Goal: Transaction & Acquisition: Purchase product/service

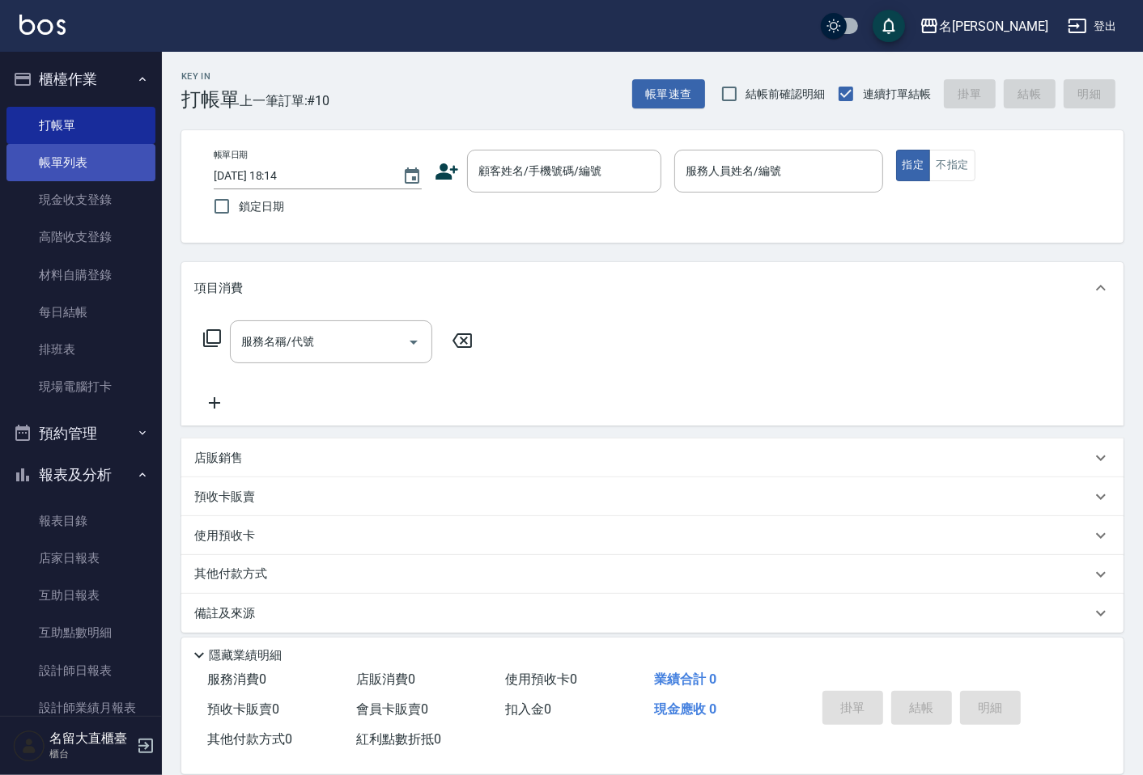
drag, startPoint x: 0, startPoint y: 0, endPoint x: 57, endPoint y: 159, distance: 169.2
click at [57, 159] on link "帳單列表" at bounding box center [80, 162] width 149 height 37
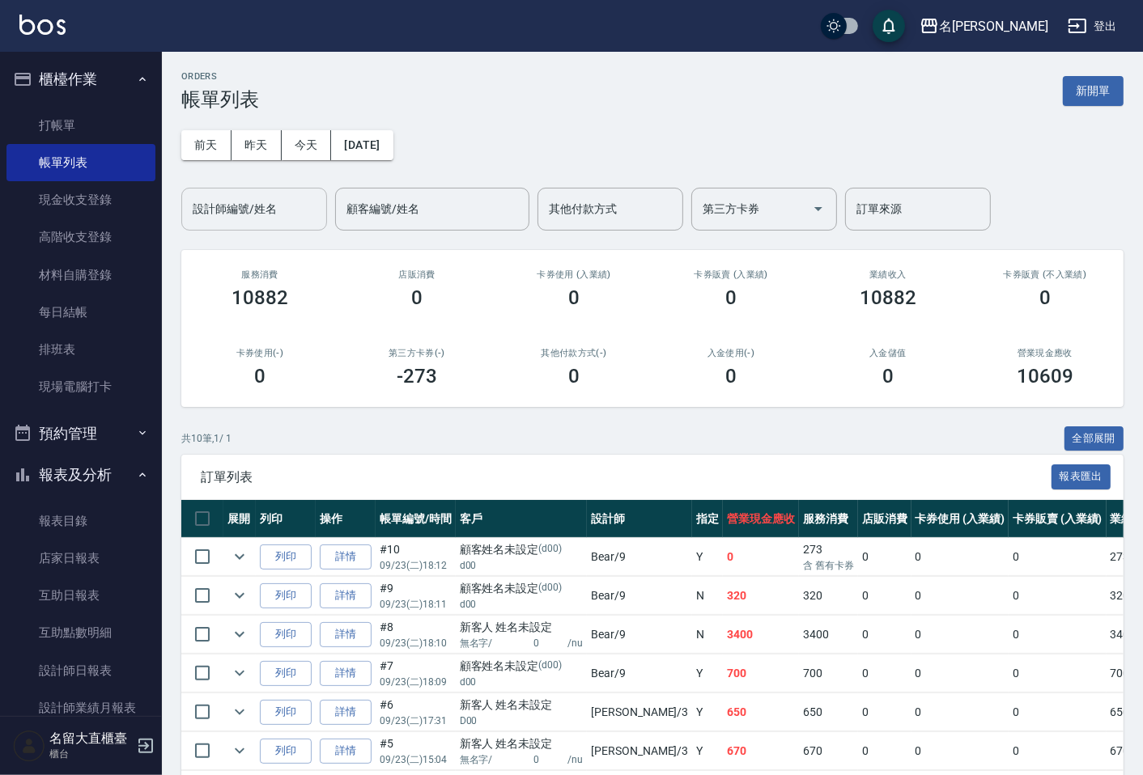
click at [270, 208] on input "設計師編號/姓名" at bounding box center [254, 209] width 131 height 28
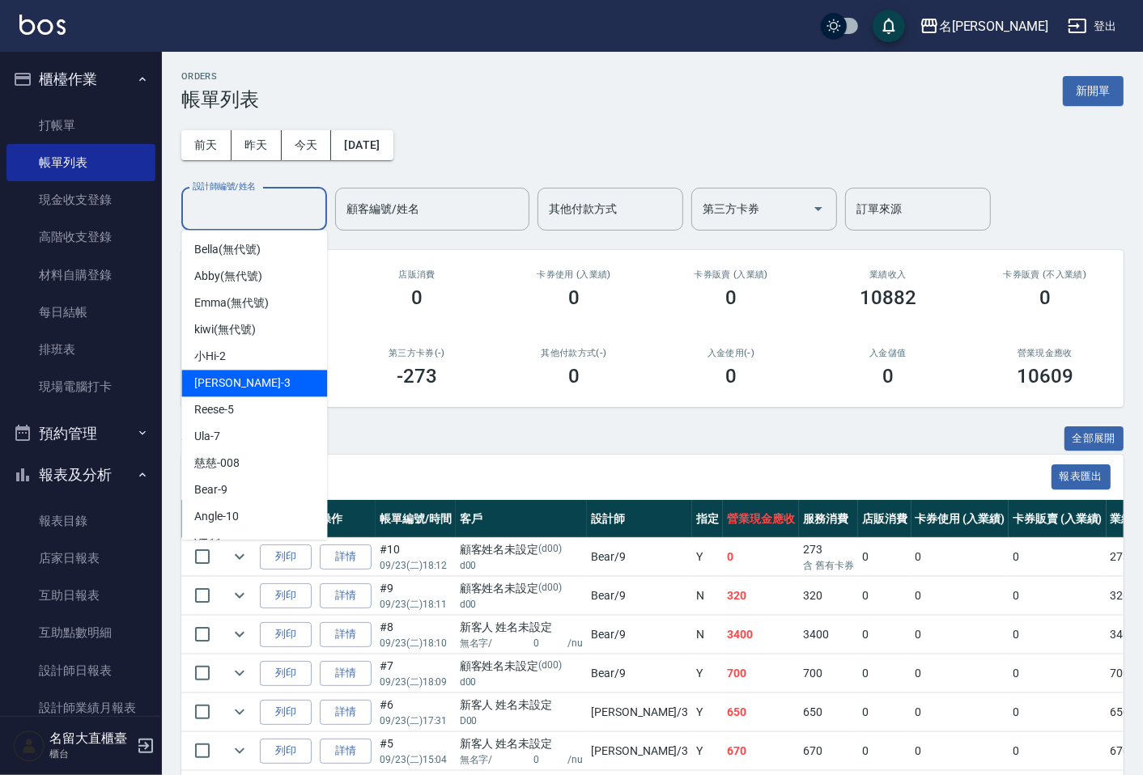
click at [236, 389] on span "[PERSON_NAME]3" at bounding box center [242, 383] width 96 height 17
type input "[PERSON_NAME]3"
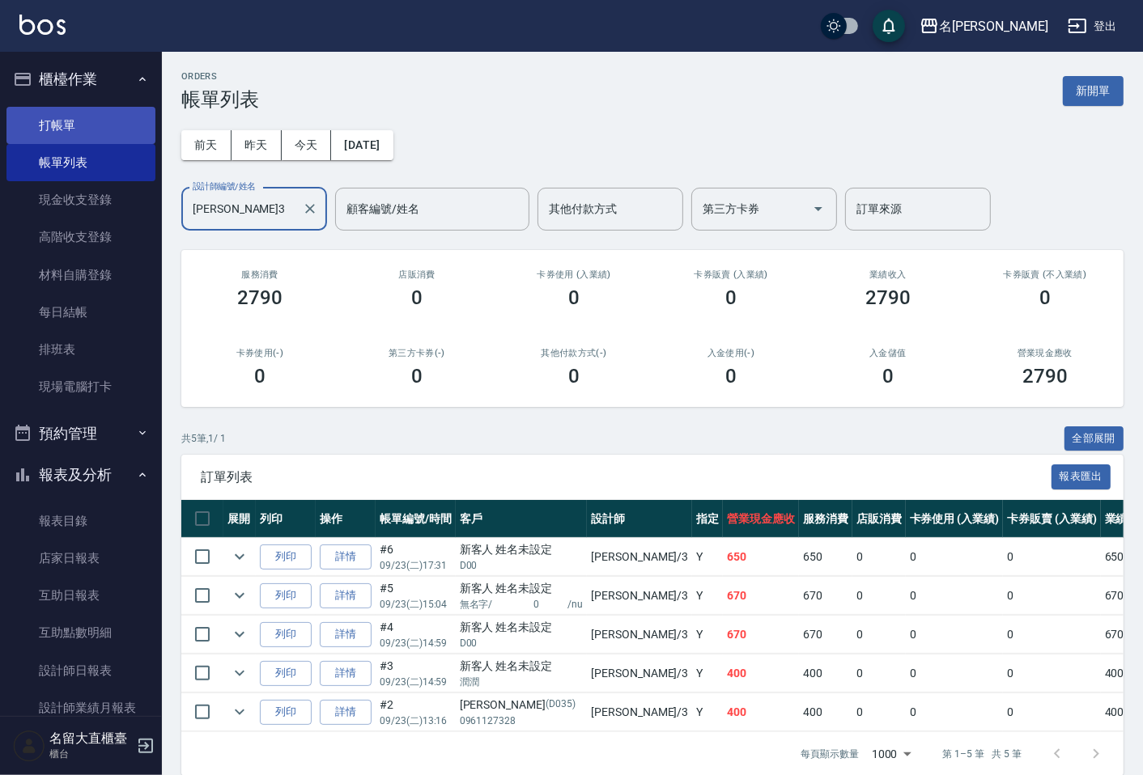
click at [83, 131] on link "打帳單" at bounding box center [80, 125] width 149 height 37
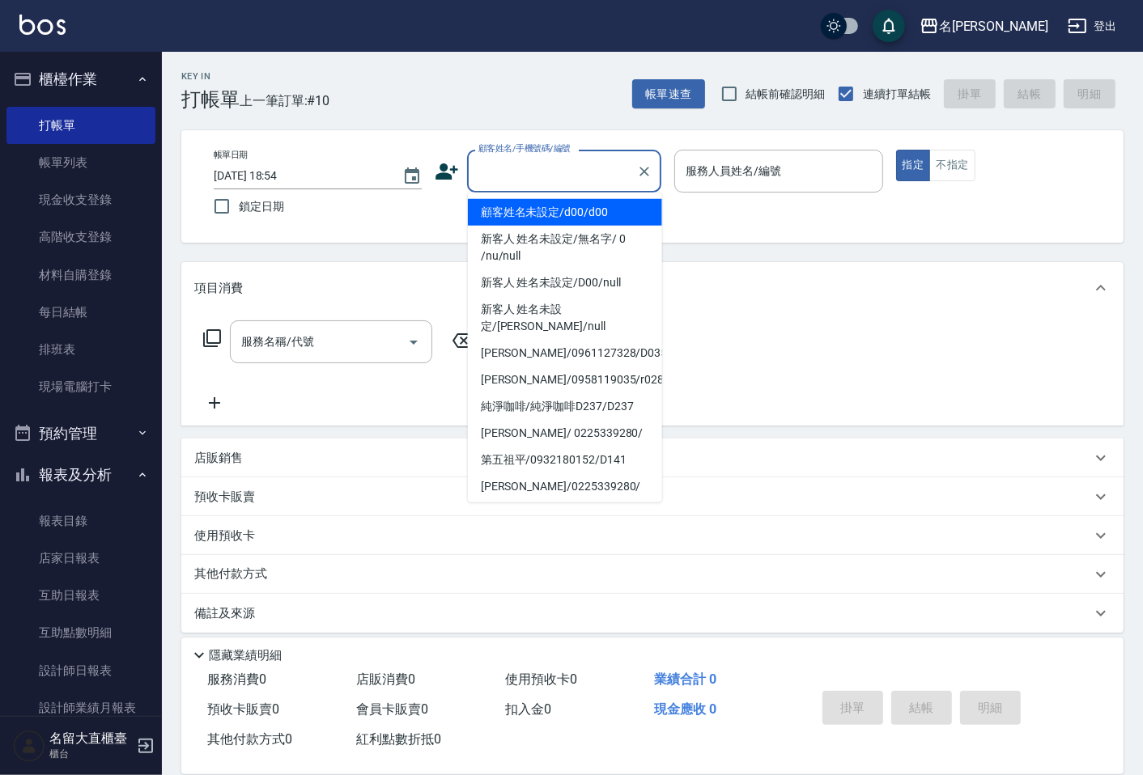
click at [524, 176] on input "顧客姓名/手機號碼/編號" at bounding box center [551, 171] width 155 height 28
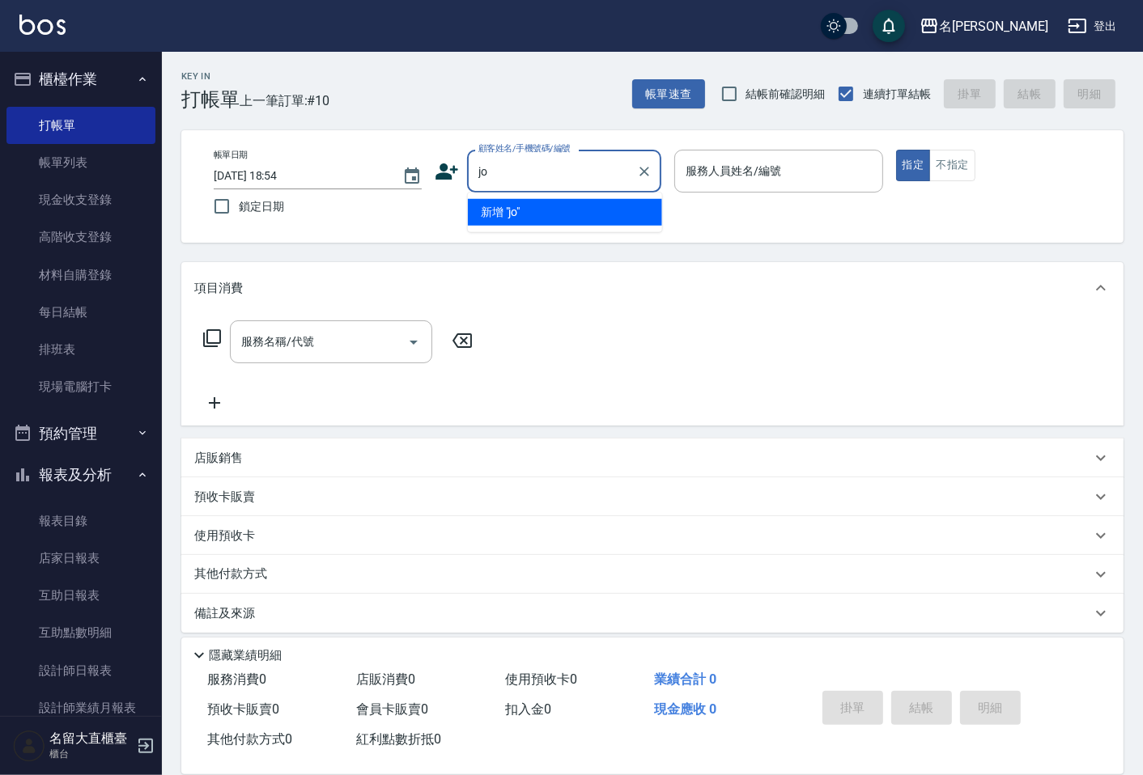
type input "j"
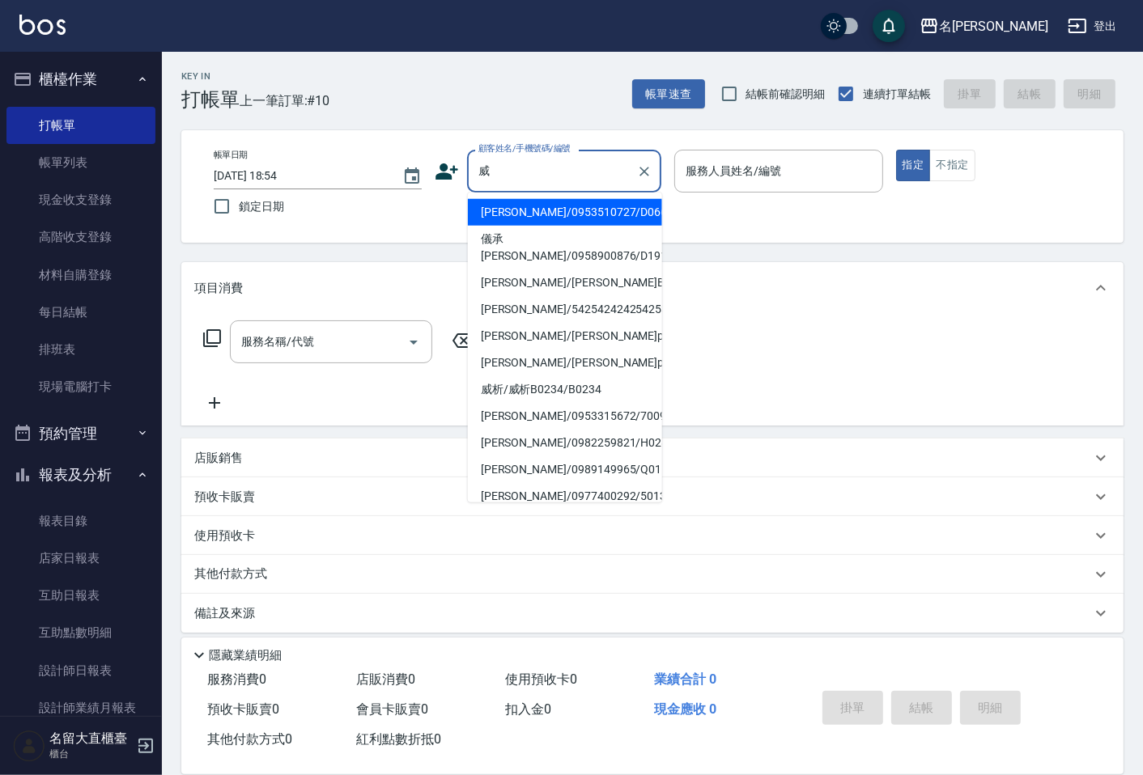
type input "[PERSON_NAME]/0953510727/D066"
type input "[PERSON_NAME]3"
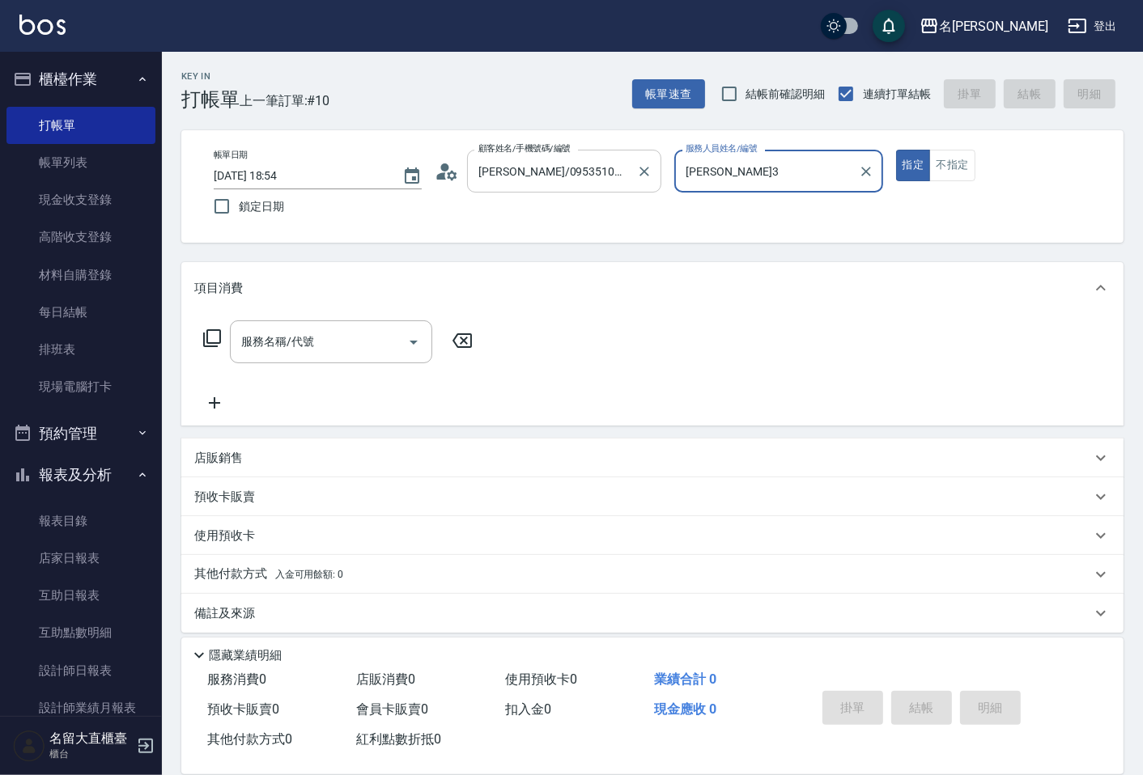
click at [896, 150] on button "指定" at bounding box center [913, 166] width 35 height 32
type button "true"
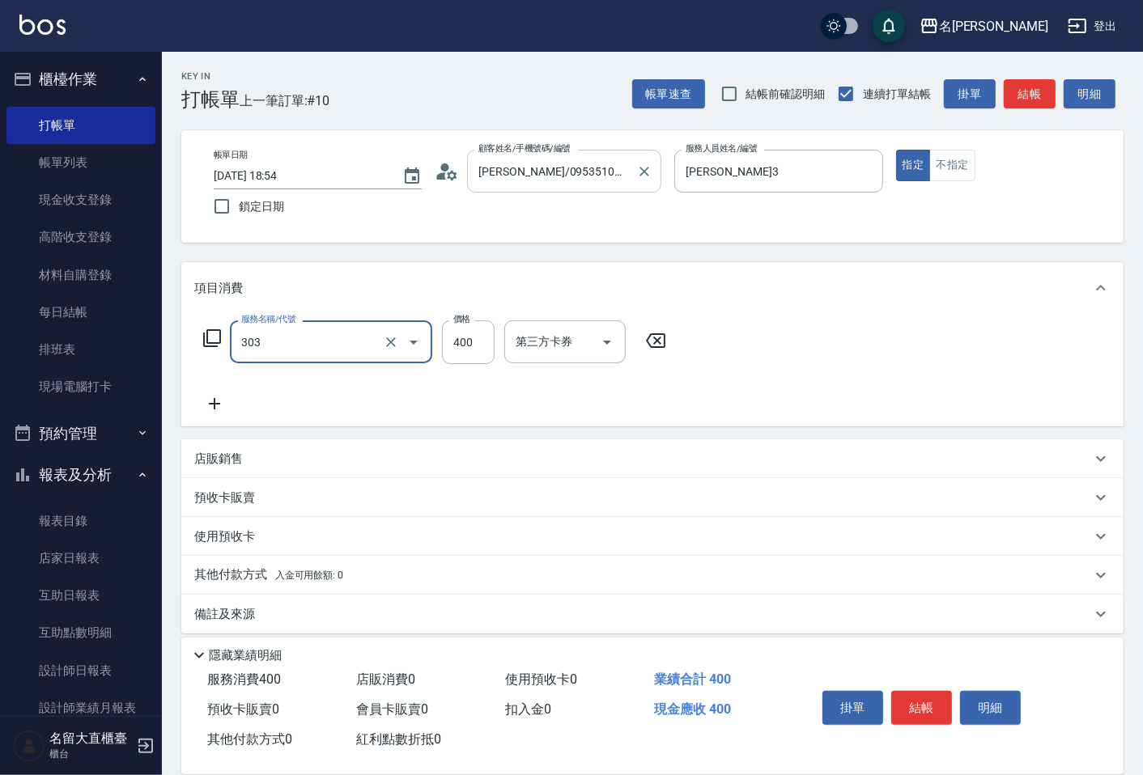
type input "剪髮(C級)(303)"
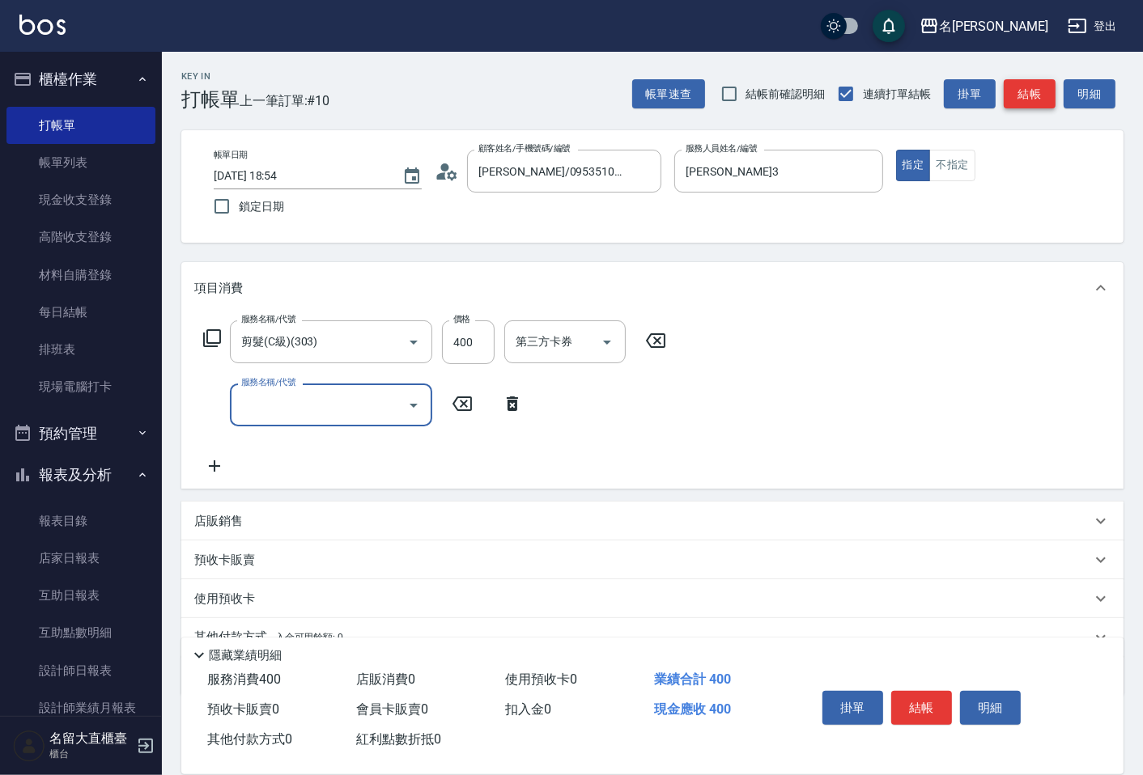
click at [1020, 102] on button "結帳" at bounding box center [1030, 94] width 52 height 30
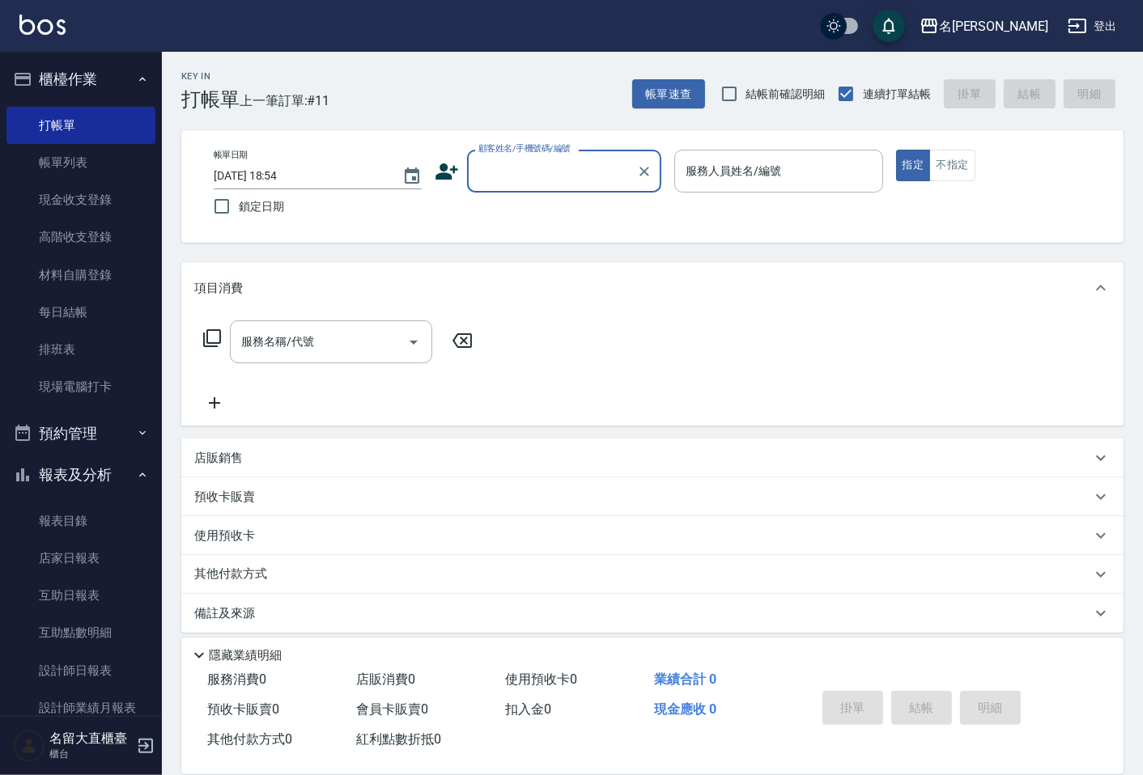
click at [486, 170] on input "顧客姓名/手機號碼/編號" at bounding box center [551, 171] width 155 height 28
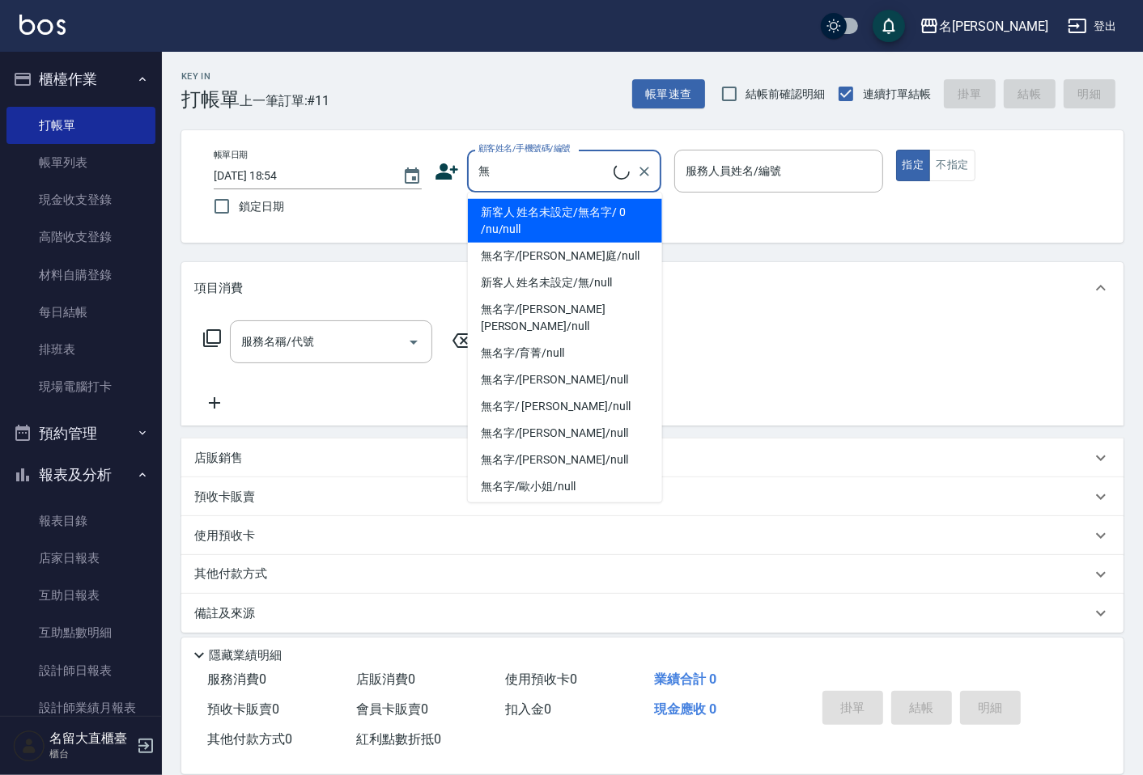
click at [561, 219] on li "新客人 姓名未設定/無名字/ 0 /nu/null" at bounding box center [565, 221] width 194 height 44
type input "新客人 姓名未設定/無名字/ 0 /nu/null"
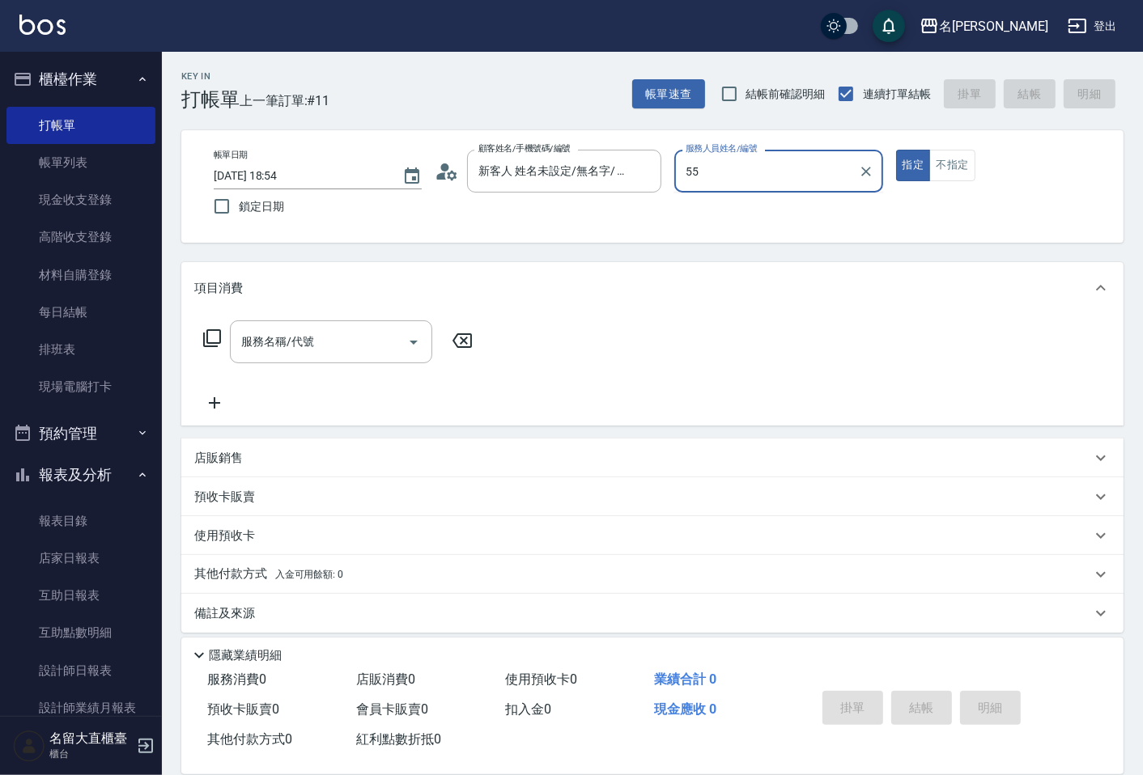
type input "55"
click at [896, 150] on button "指定" at bounding box center [913, 166] width 35 height 32
click at [807, 155] on div "服務人員姓名/編號" at bounding box center [778, 171] width 208 height 43
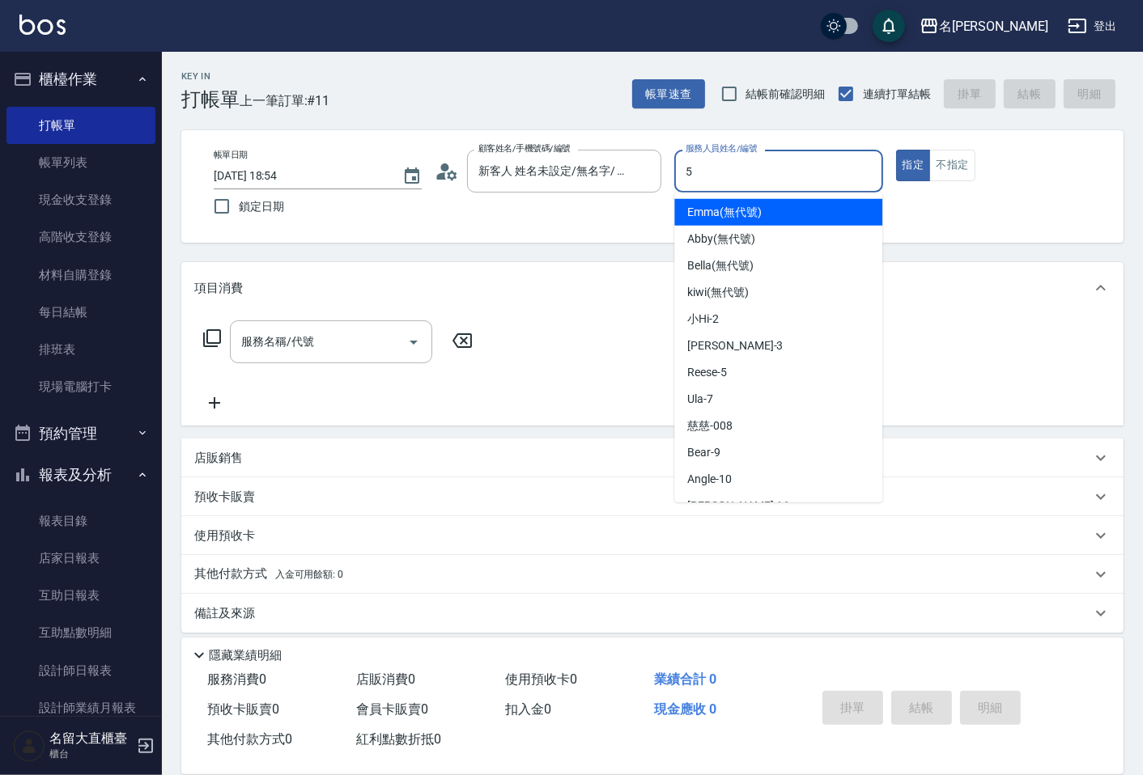
click at [798, 172] on input "5" at bounding box center [777, 171] width 193 height 28
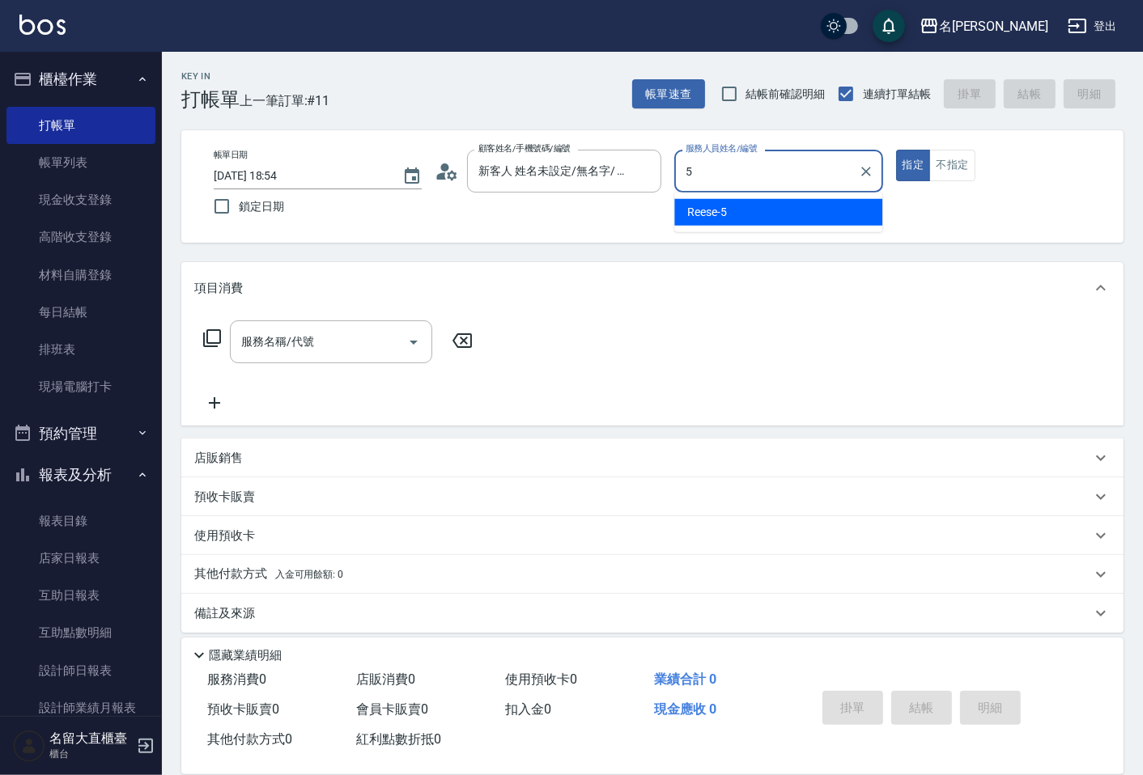
type input "Reese-5"
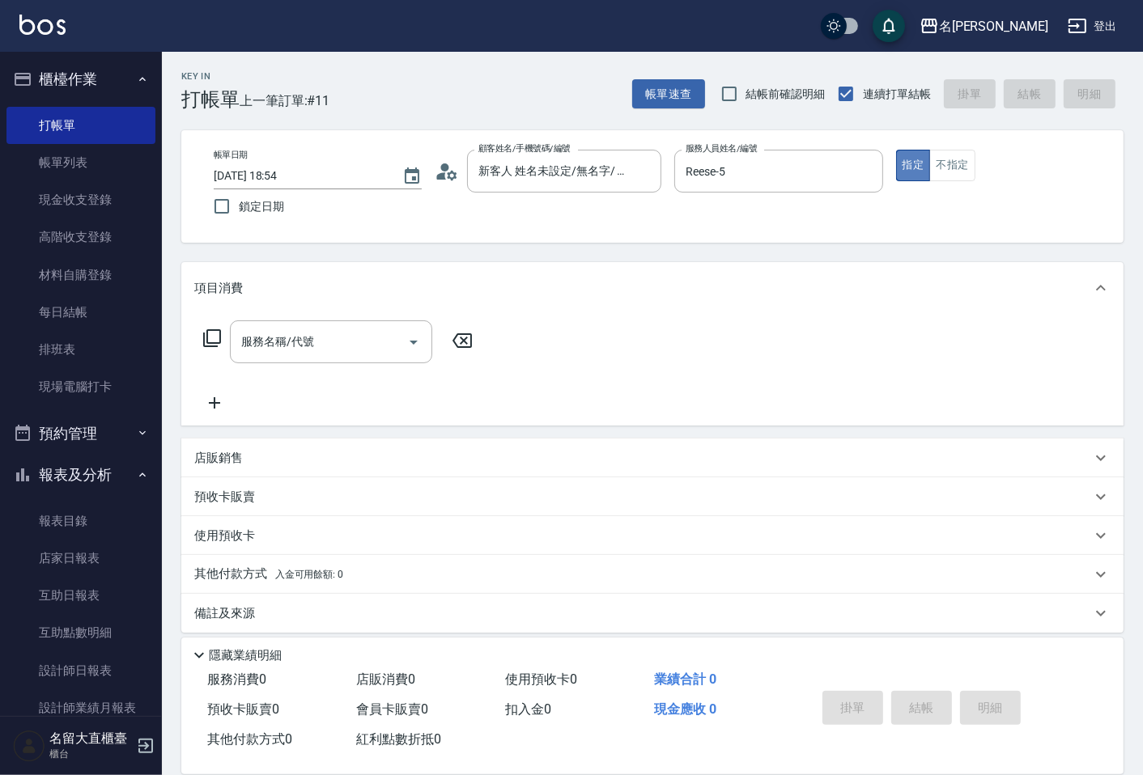
click at [915, 160] on button "指定" at bounding box center [913, 166] width 35 height 32
click at [950, 176] on button "不指定" at bounding box center [951, 166] width 45 height 32
click at [319, 364] on div "服務名稱/代號 服務名稱/代號" at bounding box center [338, 366] width 288 height 92
click at [328, 359] on div "服務名稱/代號" at bounding box center [331, 341] width 202 height 43
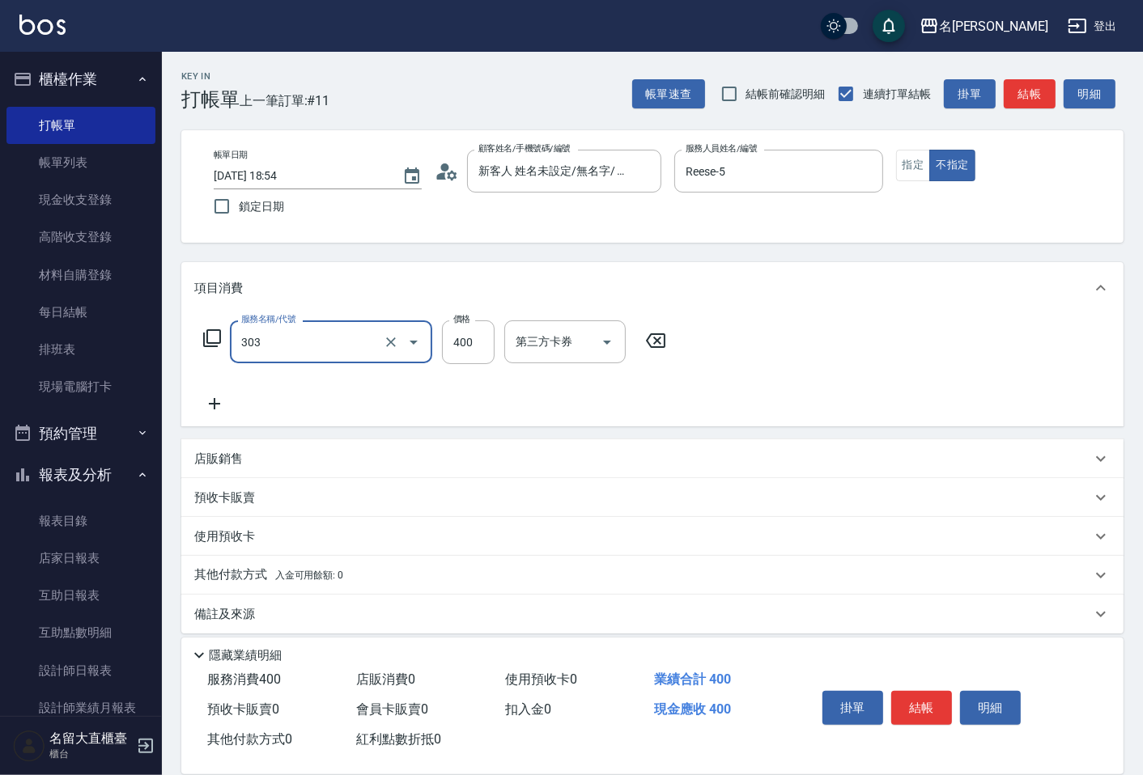
type input "剪髮(C級)(303)"
click at [435, 348] on div "服務名稱/代號 剪髮(C級)(303) 服務名稱/代號 價格 400 價格 第三方卡券 第三方卡券" at bounding box center [435, 342] width 482 height 44
click at [504, 340] on div "第三方卡券" at bounding box center [564, 341] width 121 height 43
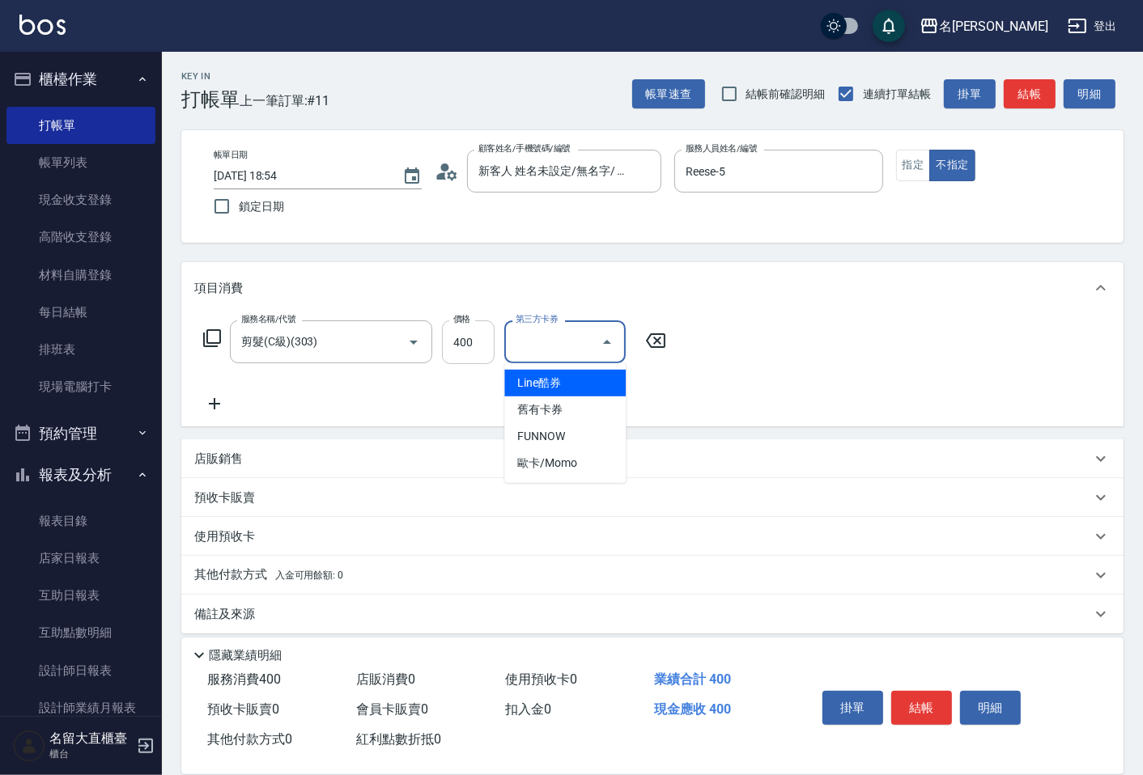
click at [474, 334] on input "400" at bounding box center [468, 342] width 53 height 44
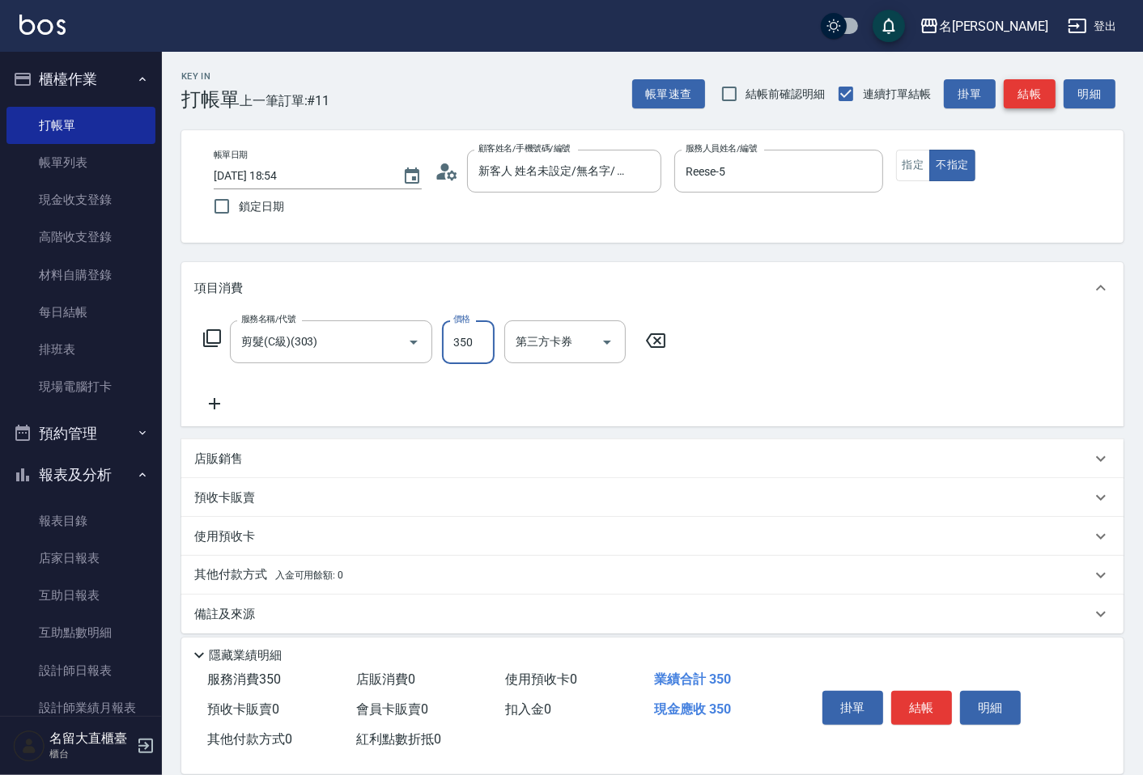
type input "350"
click at [1015, 100] on button "結帳" at bounding box center [1030, 94] width 52 height 30
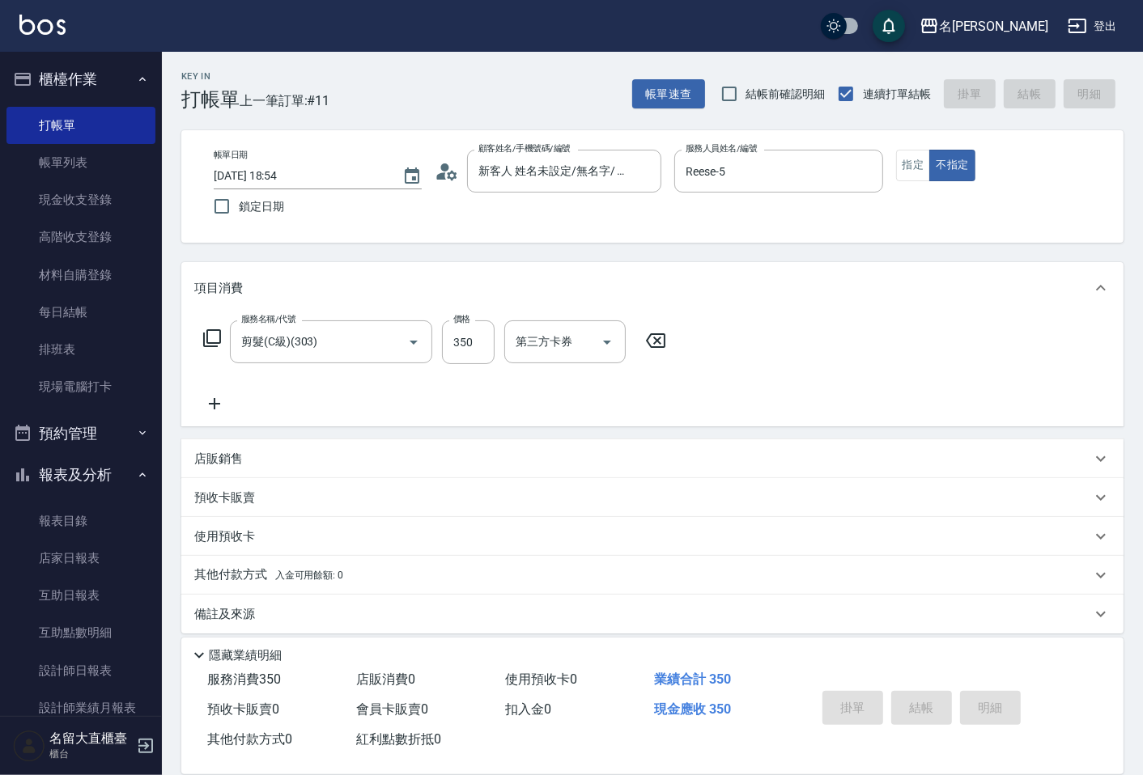
type input "[DATE] 19:22"
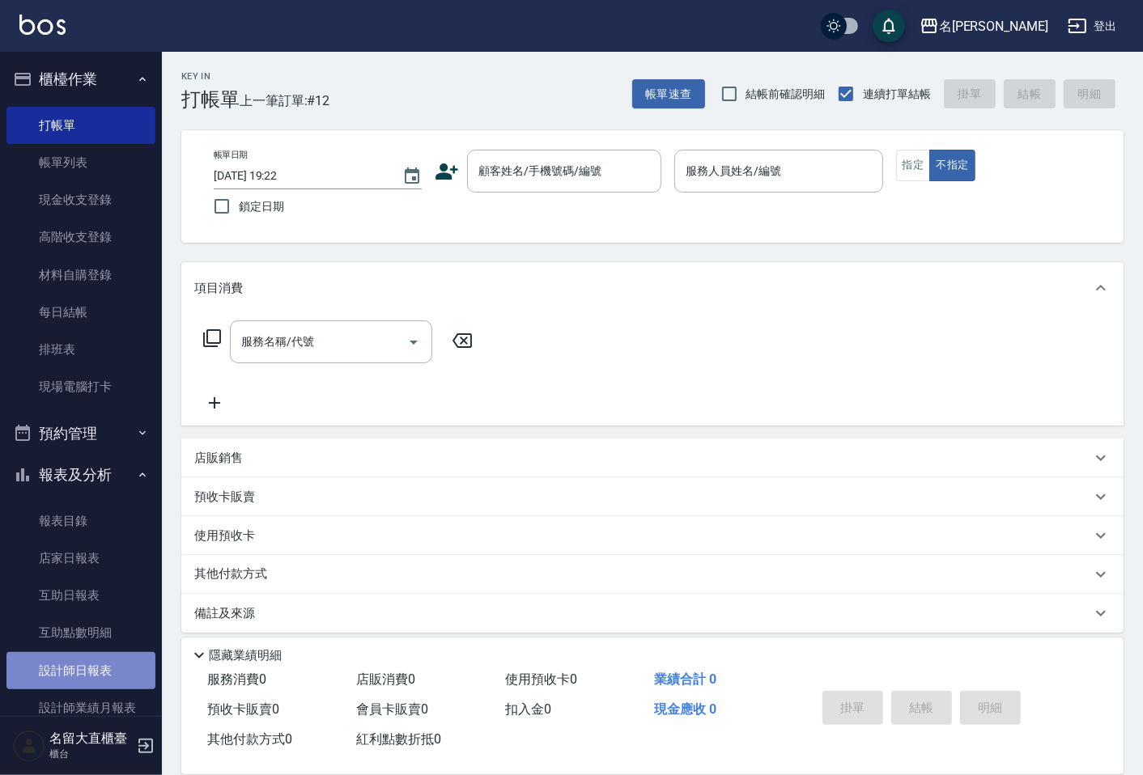
click at [83, 668] on link "設計師日報表" at bounding box center [80, 670] width 149 height 37
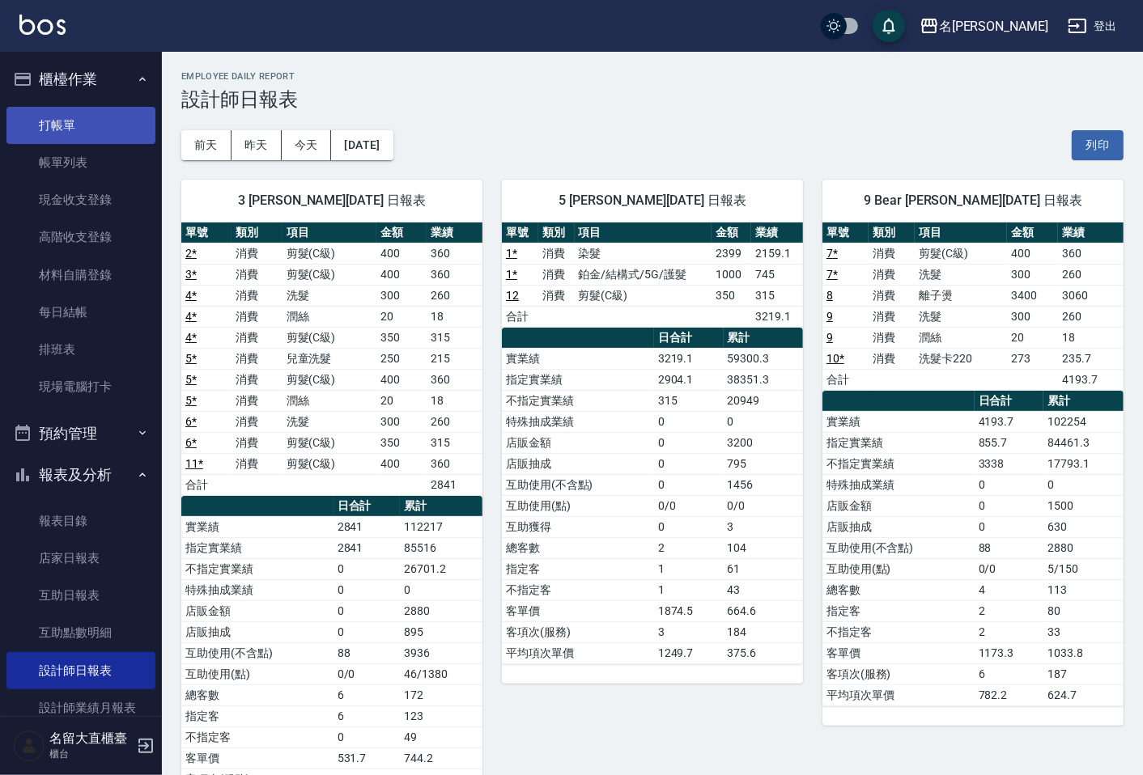
click at [101, 129] on link "打帳單" at bounding box center [80, 125] width 149 height 37
